Goal: Check status: Check status

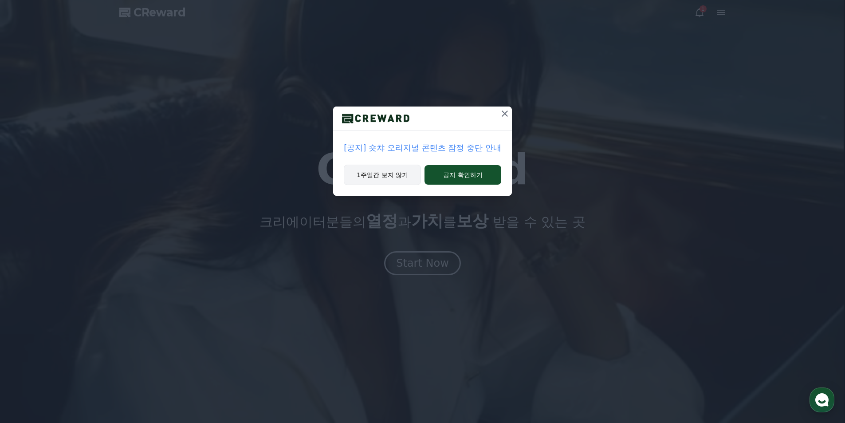
click at [391, 182] on button "1주일간 보지 않기" at bounding box center [382, 175] width 77 height 20
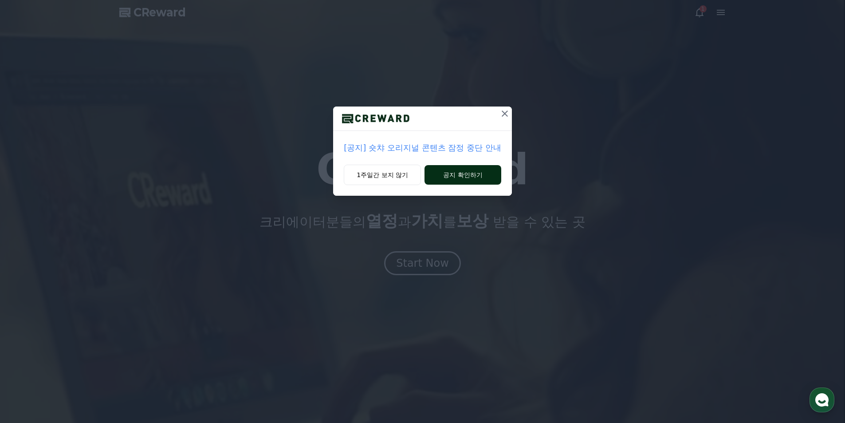
click at [463, 175] on button "공지 확인하기" at bounding box center [463, 175] width 77 height 20
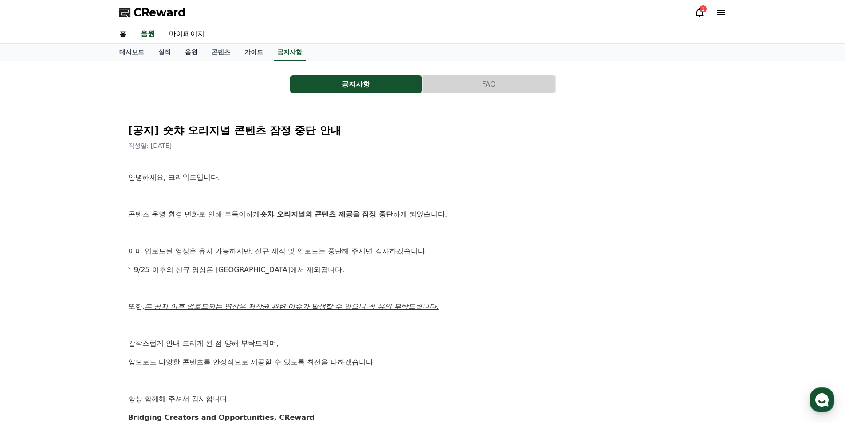
click at [190, 55] on link "음원" at bounding box center [191, 52] width 27 height 17
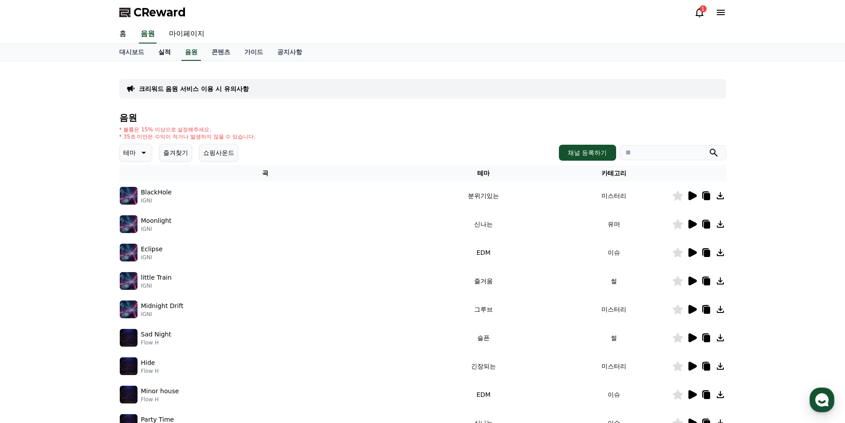
click at [170, 53] on link "실적" at bounding box center [164, 52] width 27 height 17
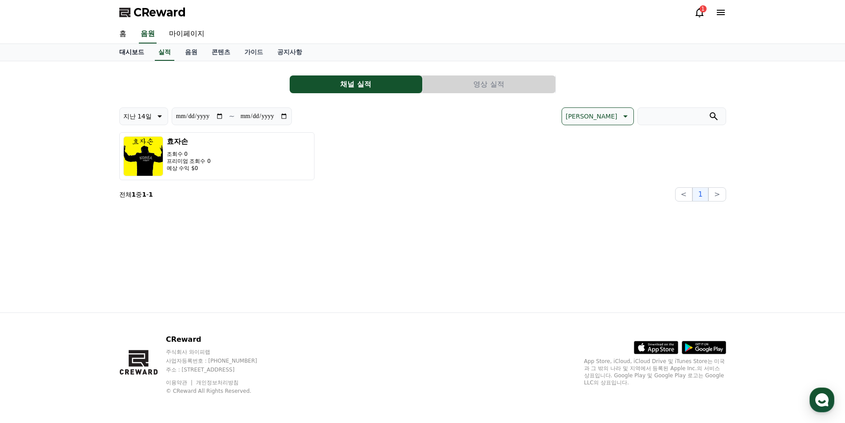
click at [130, 55] on link "대시보드" at bounding box center [131, 52] width 39 height 17
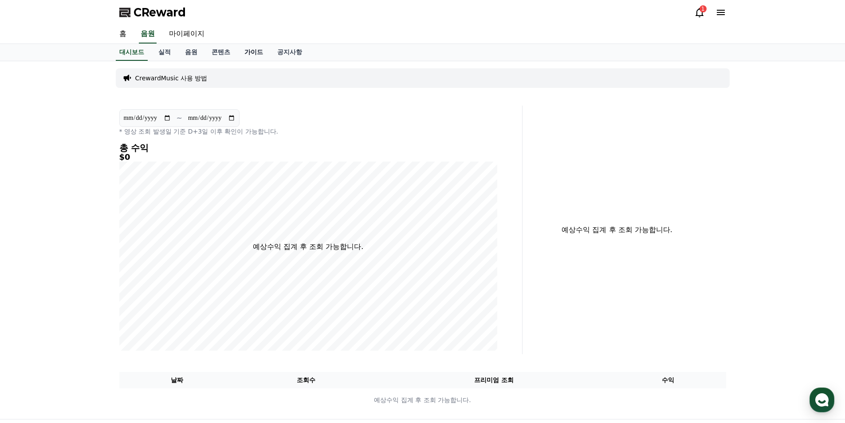
click at [242, 53] on link "가이드" at bounding box center [253, 52] width 33 height 17
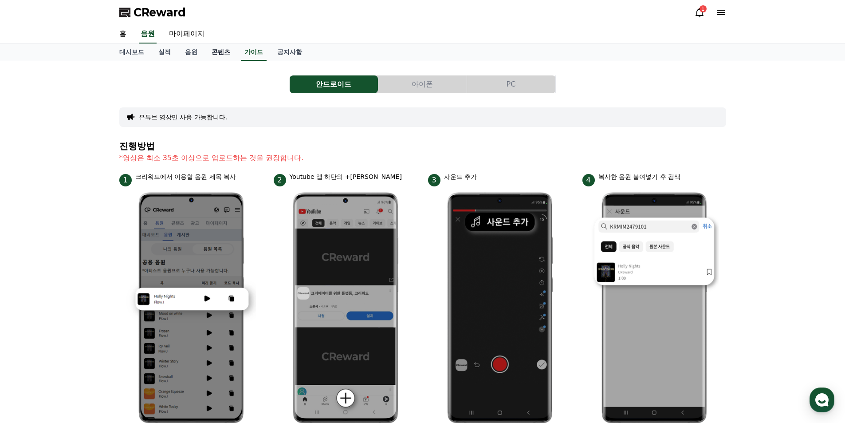
click at [220, 44] on link "콘텐츠" at bounding box center [221, 52] width 33 height 17
click at [220, 51] on link "콘텐츠" at bounding box center [221, 52] width 26 height 17
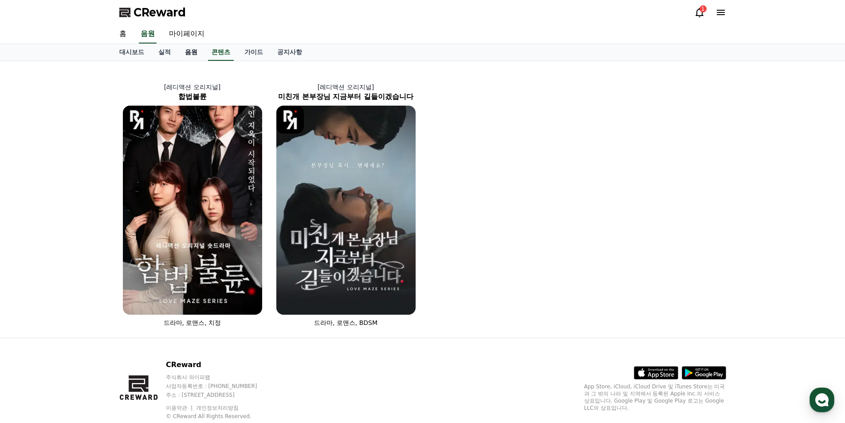
click at [193, 51] on link "음원" at bounding box center [191, 52] width 27 height 17
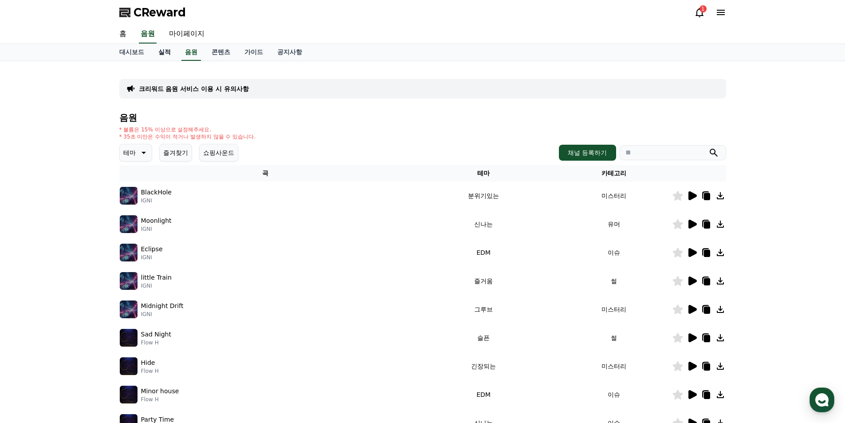
click at [167, 52] on link "실적" at bounding box center [164, 52] width 27 height 17
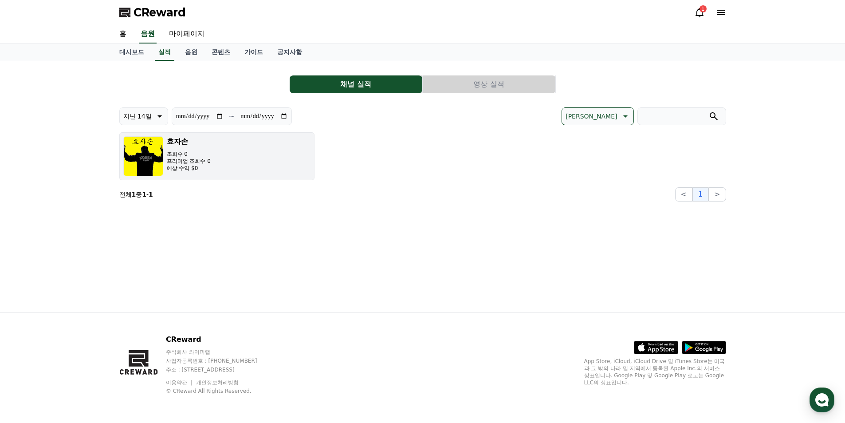
click at [151, 155] on img "button" at bounding box center [143, 156] width 40 height 40
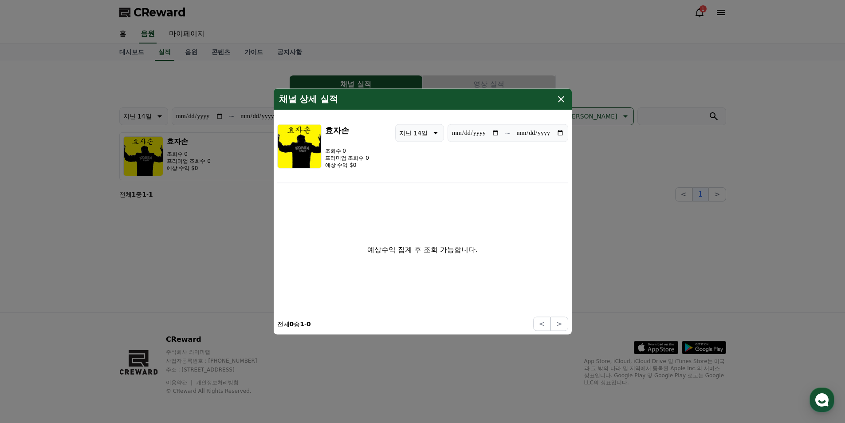
click at [559, 134] on input "**********" at bounding box center [541, 133] width 48 height 10
type input "**********"
click at [562, 102] on icon "modal" at bounding box center [561, 99] width 11 height 11
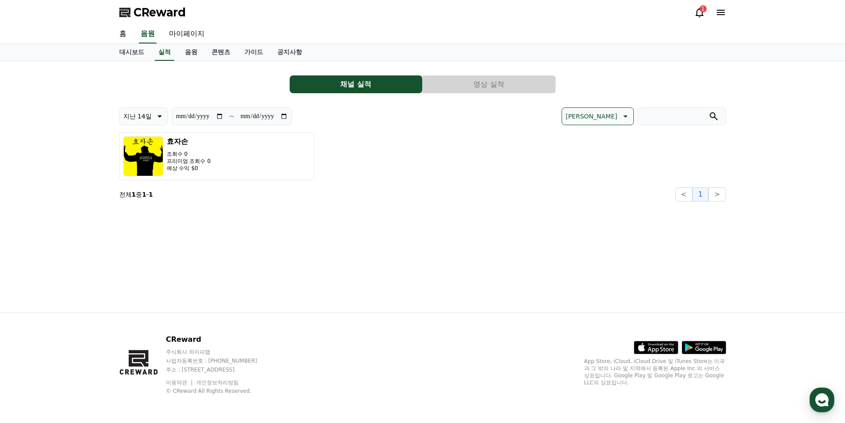
click at [702, 13] on icon at bounding box center [699, 12] width 11 height 11
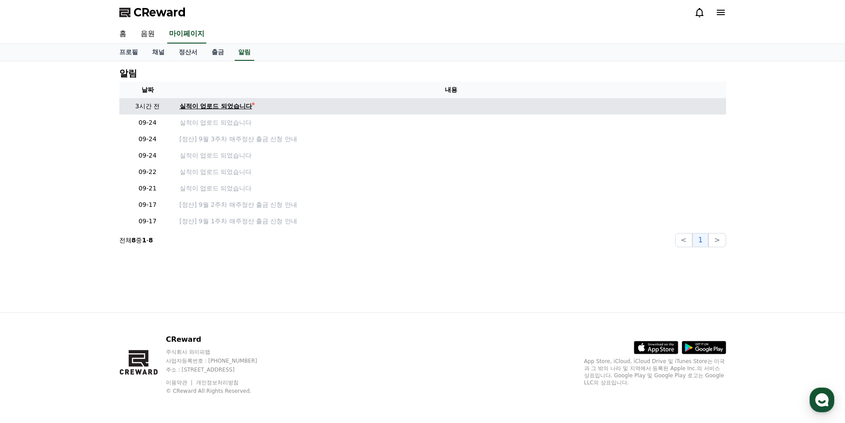
click at [207, 105] on div "실적이 업로드 되었습니다" at bounding box center [216, 106] width 73 height 9
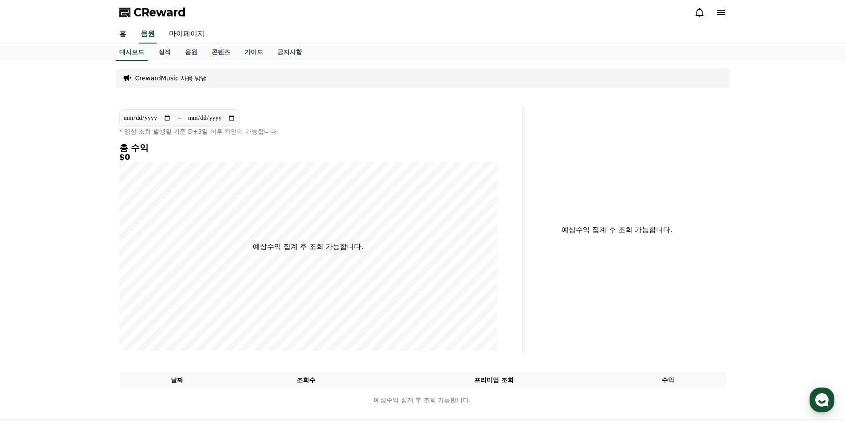
click at [695, 16] on icon at bounding box center [699, 12] width 11 height 11
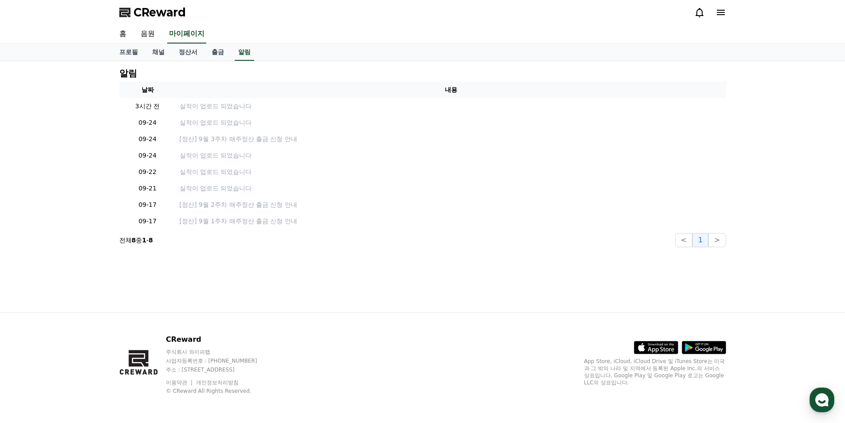
click at [693, 13] on div "CReward" at bounding box center [422, 12] width 621 height 25
click at [696, 13] on icon at bounding box center [699, 12] width 11 height 11
click at [703, 16] on icon at bounding box center [699, 12] width 11 height 11
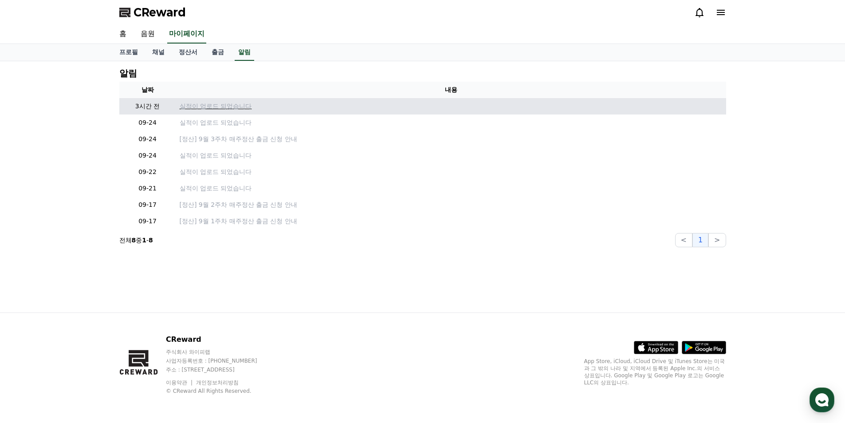
click at [195, 105] on p "실적이 업로드 되었습니다" at bounding box center [451, 106] width 543 height 9
